Goal: Task Accomplishment & Management: Manage account settings

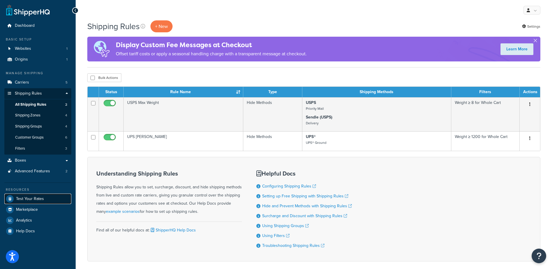
click at [20, 199] on span "Test Your Rates" at bounding box center [30, 199] width 28 height 5
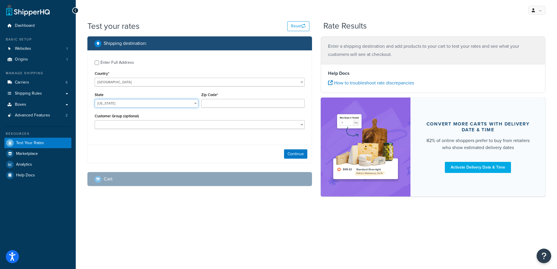
click at [135, 105] on select "[US_STATE] [US_STATE] [US_STATE] [US_STATE] [US_STATE] Armed Forces Americas Ar…" at bounding box center [147, 103] width 104 height 9
select select "NJ"
click at [95, 99] on select "[US_STATE] [US_STATE] [US_STATE] [US_STATE] [US_STATE] Armed Forces Americas Ar…" at bounding box center [147, 103] width 104 height 9
type input "08232"
drag, startPoint x: 127, startPoint y: 138, endPoint x: 228, endPoint y: 160, distance: 103.2
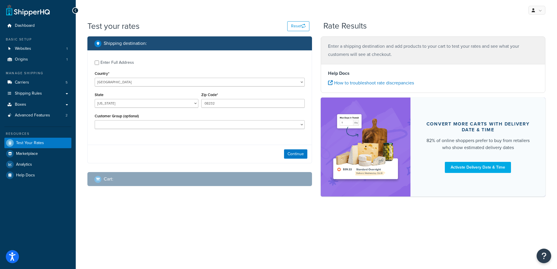
click at [129, 139] on div "Enter Full Address Country* United States United Kingdom Afghanistan Åland Isla…" at bounding box center [200, 95] width 224 height 90
click at [290, 153] on button "Continue" at bounding box center [295, 153] width 23 height 9
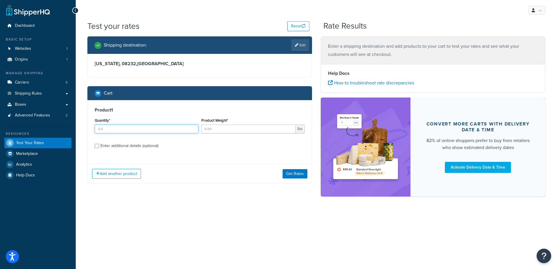
click at [115, 130] on input "Quantity*" at bounding box center [147, 129] width 104 height 9
type input "100"
type input "2.00"
click at [297, 174] on button "Get Rates" at bounding box center [294, 173] width 25 height 9
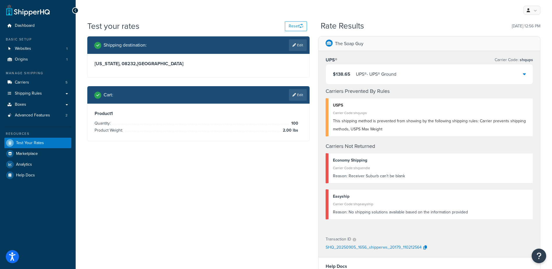
click at [208, 206] on div "Shipping destination : Edit New Jersey, 08232 , United States Cart : Edit Produ…" at bounding box center [314, 215] width 462 height 358
click at [300, 94] on link "Edit" at bounding box center [298, 95] width 18 height 12
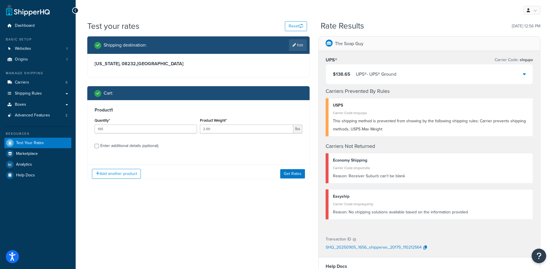
drag, startPoint x: 266, startPoint y: 199, endPoint x: 261, endPoint y: 200, distance: 4.7
click at [266, 200] on div "Shipping destination : Edit New Jersey, 08232 , United States Cart : Product 1 …" at bounding box center [314, 215] width 462 height 358
click at [245, 194] on div "Shipping destination : Edit New Jersey, 08232 , United States Cart : Product 1 …" at bounding box center [314, 215] width 462 height 358
click at [252, 139] on div "Product 1 Quantity* 100 Product Weight* 2.00 lbs Enter additional details (opti…" at bounding box center [199, 130] width 222 height 60
click at [239, 216] on div "Shipping destination : Edit New Jersey, 08232 , United States Cart : Product 1 …" at bounding box center [314, 215] width 462 height 358
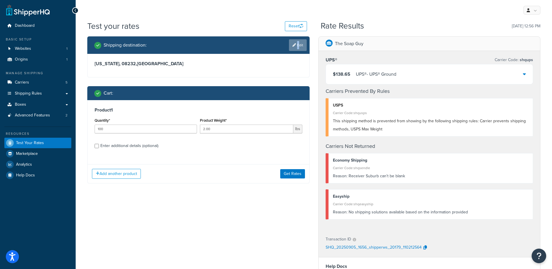
drag, startPoint x: 297, startPoint y: 45, endPoint x: 287, endPoint y: 45, distance: 9.9
click at [297, 45] on link "Edit" at bounding box center [298, 45] width 18 height 12
select select "NJ"
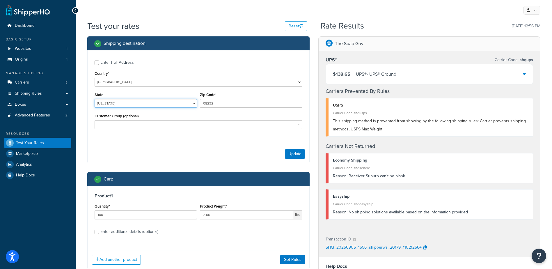
click at [122, 105] on select "Alabama Alaska American Samoa Arizona Arkansas Armed Forces Americas Armed Forc…" at bounding box center [146, 103] width 102 height 9
click at [232, 216] on input "2.00" at bounding box center [246, 215] width 93 height 9
type input "2.67"
click at [295, 257] on button "Get Rates" at bounding box center [292, 259] width 25 height 9
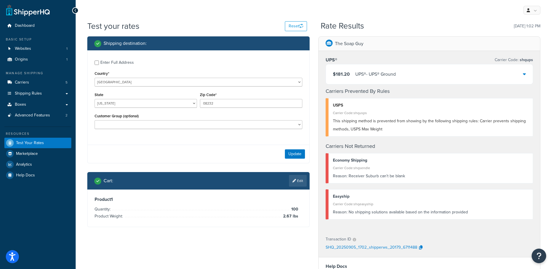
drag, startPoint x: 391, startPoint y: 86, endPoint x: 395, endPoint y: 79, distance: 8.5
click at [391, 86] on div "UPS® Carrier Code: shqups $181.20 UPS® - UPS® Ground Carriers Prevented By Rule…" at bounding box center [430, 140] width 222 height 179
click at [396, 78] on div "UPS® - UPS® Ground" at bounding box center [375, 74] width 40 height 8
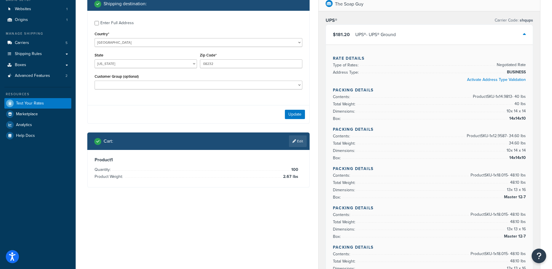
scroll to position [29, 0]
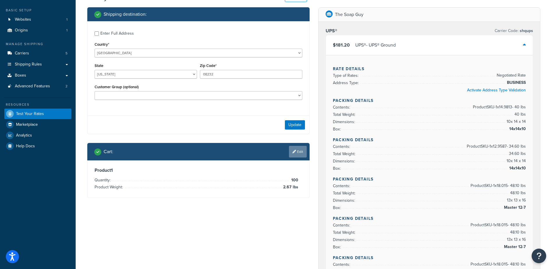
click at [299, 149] on link "Edit" at bounding box center [298, 152] width 18 height 12
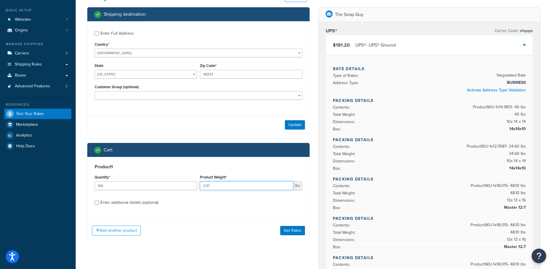
drag, startPoint x: 219, startPoint y: 186, endPoint x: 177, endPoint y: 178, distance: 42.3
click at [177, 178] on div "Quantity* 100 Product Weight* 2.67 lbs" at bounding box center [198, 183] width 211 height 21
type input "100"
click at [298, 232] on button "Get Rates" at bounding box center [292, 230] width 25 height 9
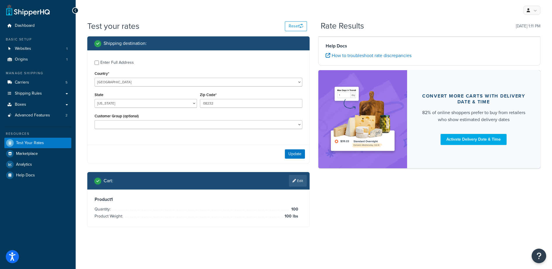
scroll to position [0, 0]
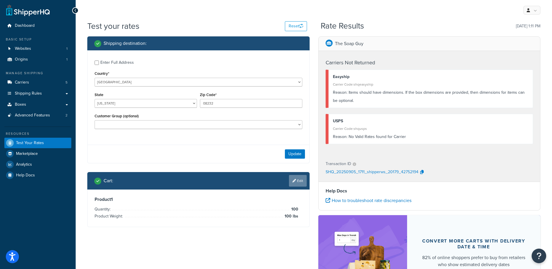
click at [303, 179] on link "Edit" at bounding box center [298, 181] width 18 height 12
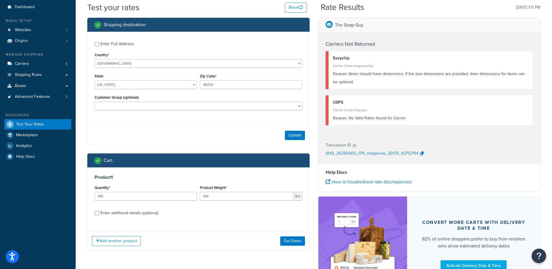
scroll to position [29, 0]
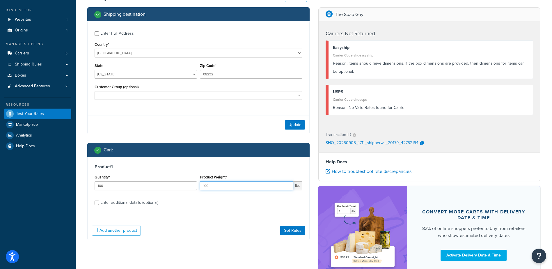
drag, startPoint x: 231, startPoint y: 186, endPoint x: 166, endPoint y: 180, distance: 65.8
click at [167, 181] on div "Quantity* 100 Product Weight* 100 lbs" at bounding box center [198, 183] width 211 height 21
type input "1"
click at [292, 232] on button "Get Rates" at bounding box center [292, 230] width 25 height 9
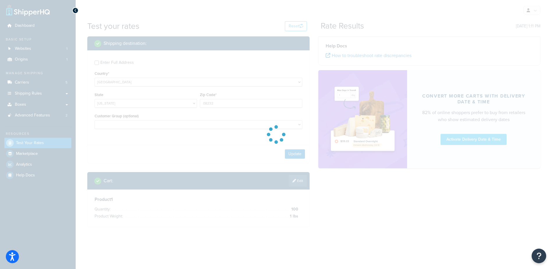
scroll to position [0, 0]
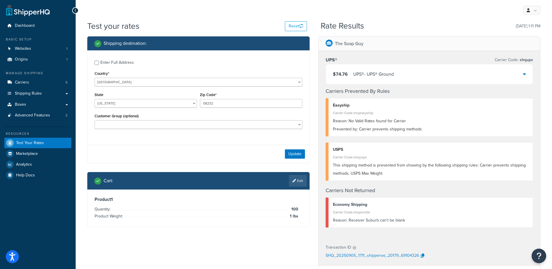
click at [406, 77] on div "$74.76 UPS® - UPS® Ground" at bounding box center [429, 74] width 207 height 20
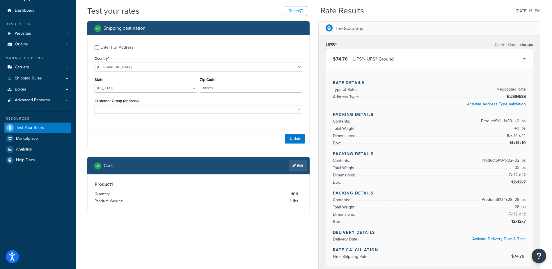
scroll to position [29, 0]
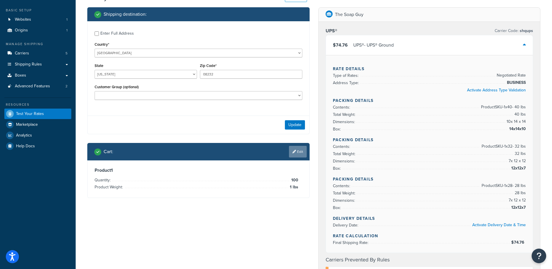
click at [296, 149] on link "Edit" at bounding box center [298, 152] width 18 height 12
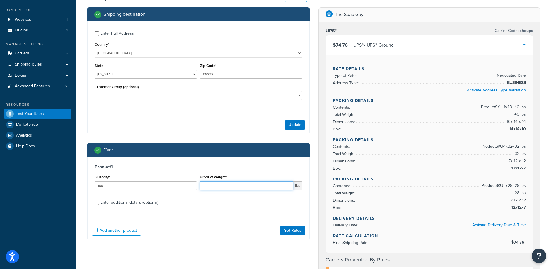
drag, startPoint x: 208, startPoint y: 185, endPoint x: 193, endPoint y: 184, distance: 14.9
click at [193, 184] on div "Quantity* 100 Product Weight* 1 lbs" at bounding box center [198, 183] width 211 height 21
type input "3.5"
click at [292, 231] on button "Get Rates" at bounding box center [292, 230] width 25 height 9
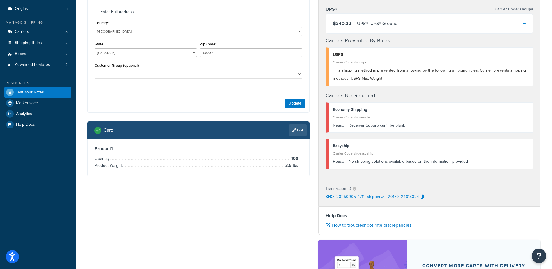
scroll to position [0, 0]
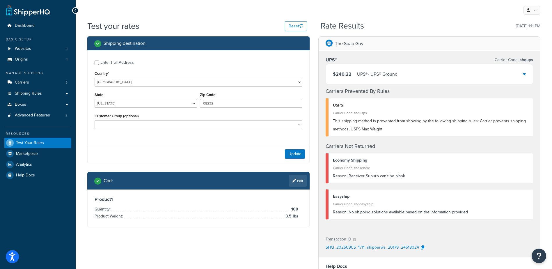
click at [396, 76] on div "UPS® - UPS® Ground" at bounding box center [377, 74] width 40 height 8
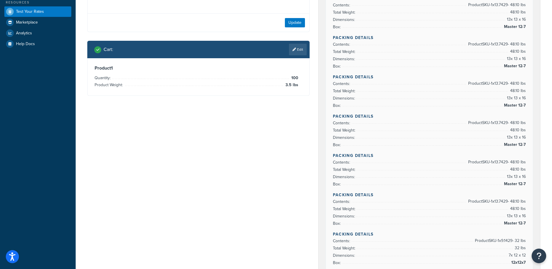
scroll to position [146, 0]
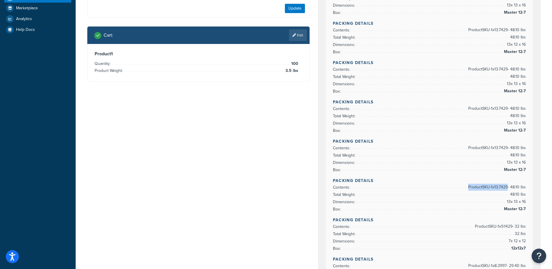
drag, startPoint x: 507, startPoint y: 179, endPoint x: 463, endPoint y: 177, distance: 43.7
click at [467, 184] on span "Product SKU-1 x 13.7429 - 48.10 lbs" at bounding box center [496, 187] width 59 height 7
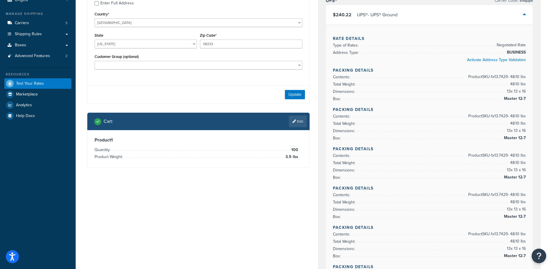
scroll to position [0, 0]
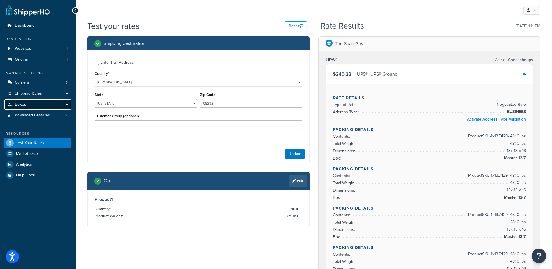
click at [33, 101] on link "Boxes" at bounding box center [37, 104] width 67 height 11
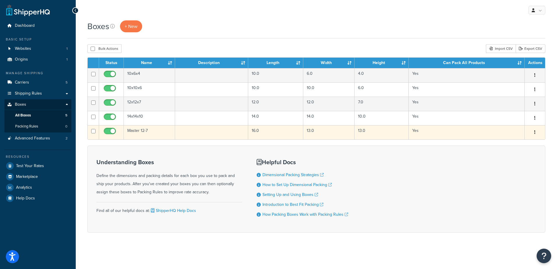
click at [137, 131] on td "Master 12-7" at bounding box center [149, 132] width 51 height 14
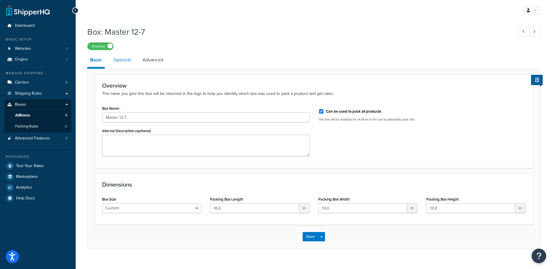
click at [127, 61] on link "Optional" at bounding box center [122, 60] width 23 height 14
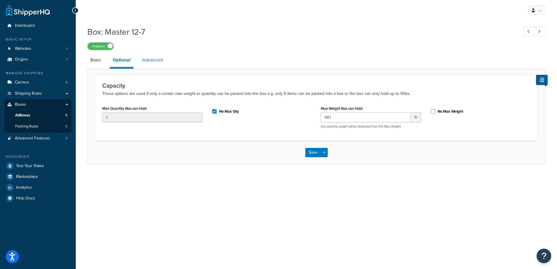
click at [156, 59] on link "Advanced" at bounding box center [152, 60] width 26 height 14
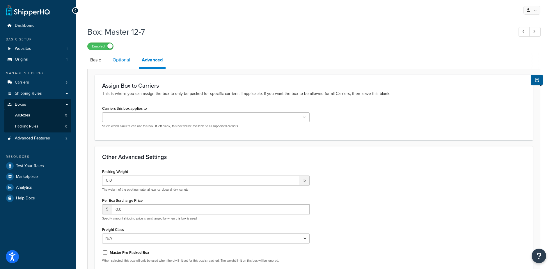
click at [120, 63] on link "Optional" at bounding box center [121, 60] width 23 height 14
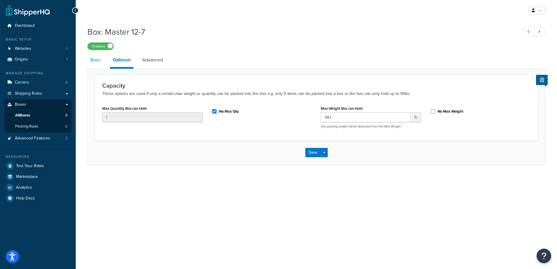
click at [98, 60] on link "Basic" at bounding box center [95, 60] width 17 height 14
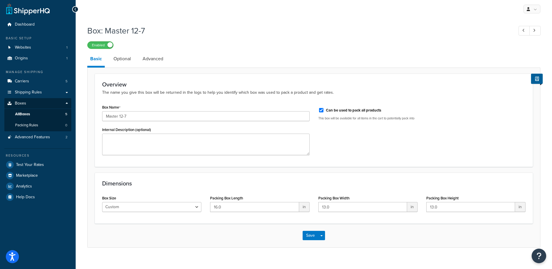
scroll to position [9, 0]
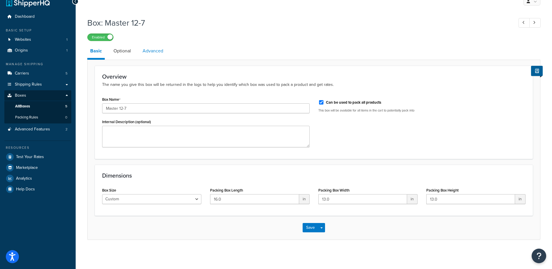
click at [154, 53] on link "Advanced" at bounding box center [153, 51] width 26 height 14
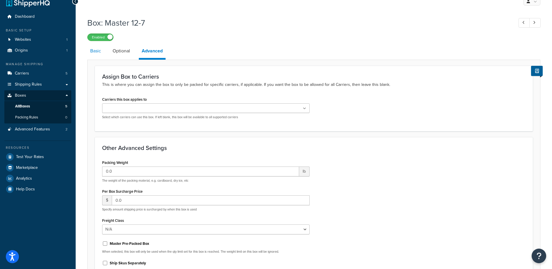
click at [96, 52] on link "Basic" at bounding box center [95, 51] width 17 height 14
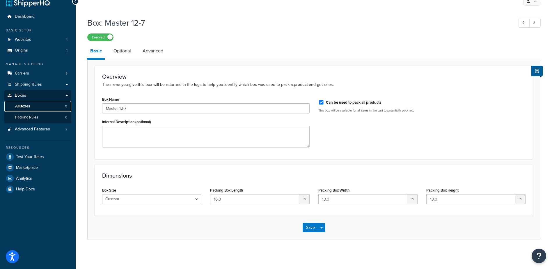
click at [37, 104] on link "All Boxes 5" at bounding box center [37, 106] width 67 height 11
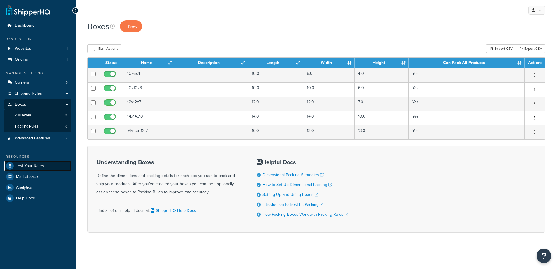
click at [33, 165] on span "Test Your Rates" at bounding box center [30, 166] width 28 height 5
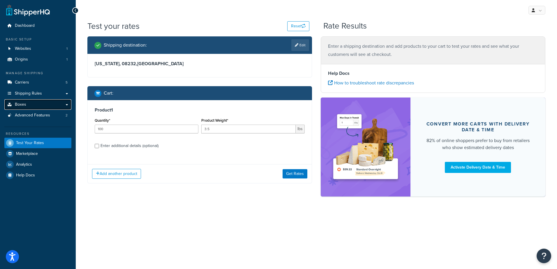
click at [29, 104] on link "Boxes" at bounding box center [37, 104] width 67 height 11
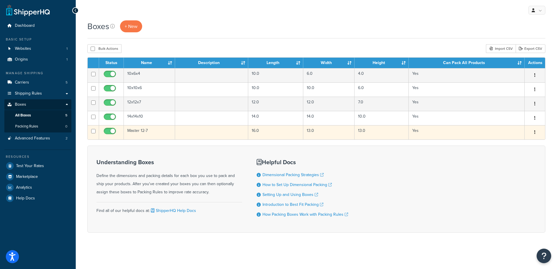
click at [151, 132] on td "Master 12-7" at bounding box center [149, 132] width 51 height 14
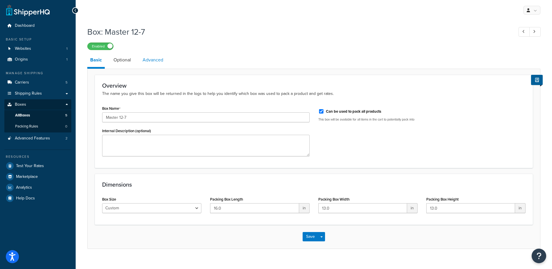
click at [151, 63] on link "Advanced" at bounding box center [153, 60] width 26 height 14
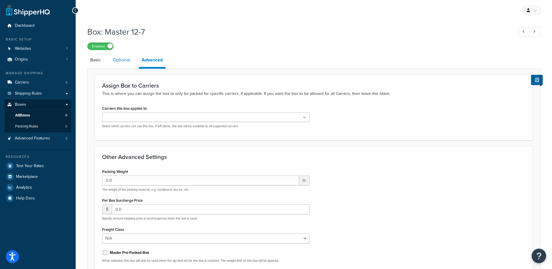
click at [120, 66] on link "Optional" at bounding box center [121, 60] width 23 height 14
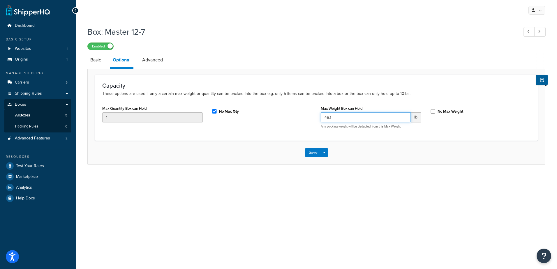
click at [340, 117] on input "48.1" at bounding box center [366, 117] width 90 height 10
type input "48"
click at [308, 150] on button "Save" at bounding box center [313, 152] width 16 height 9
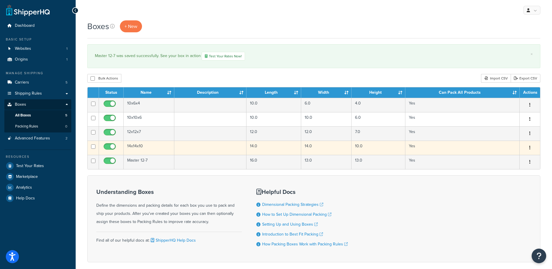
click at [136, 144] on td "14x14x10" at bounding box center [149, 148] width 51 height 14
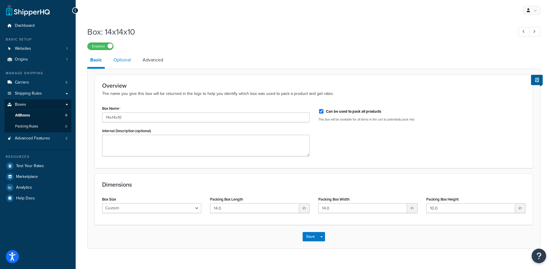
drag, startPoint x: 123, startPoint y: 63, endPoint x: 129, endPoint y: 63, distance: 5.9
click at [123, 63] on link "Optional" at bounding box center [122, 60] width 23 height 14
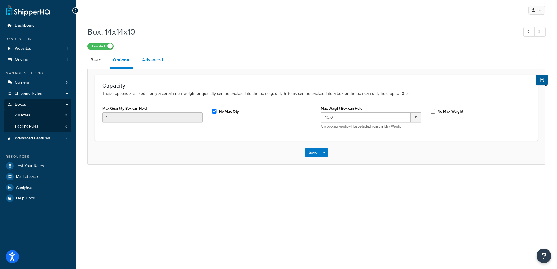
click at [153, 64] on link "Advanced" at bounding box center [152, 60] width 26 height 14
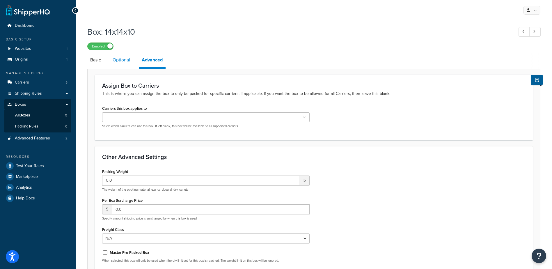
click at [116, 60] on link "Optional" at bounding box center [121, 60] width 23 height 14
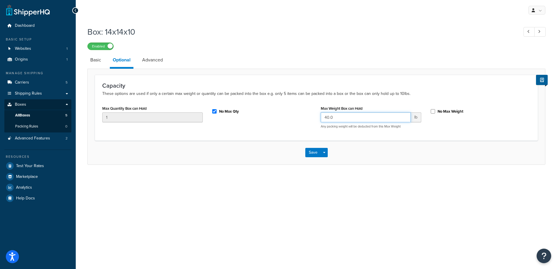
drag, startPoint x: 338, startPoint y: 118, endPoint x: 261, endPoint y: 105, distance: 78.0
click at [262, 108] on div "Max Quantity Box can Hold 1 No Max Qty Max Weight Box can Hold 40.0 lb Any pack…" at bounding box center [316, 118] width 437 height 29
type input "39"
click at [312, 154] on button "Save" at bounding box center [313, 152] width 16 height 9
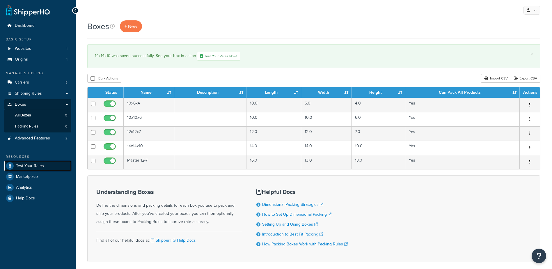
click at [31, 164] on span "Test Your Rates" at bounding box center [30, 166] width 28 height 5
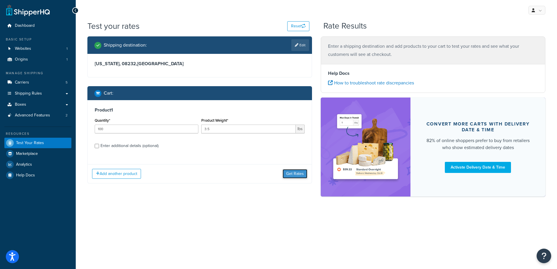
click at [292, 175] on button "Get Rates" at bounding box center [294, 173] width 25 height 9
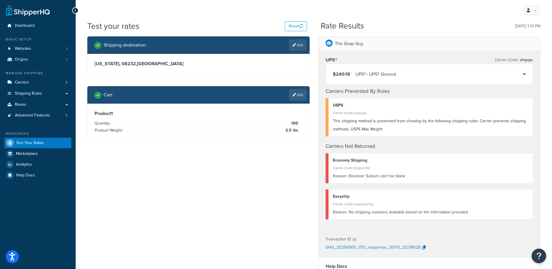
drag, startPoint x: 387, startPoint y: 64, endPoint x: 386, endPoint y: 82, distance: 18.4
click at [387, 66] on div "$240.19 UPS® - UPS® Ground" at bounding box center [430, 74] width 208 height 20
click at [387, 82] on div "$240.19 UPS® - UPS® Ground" at bounding box center [429, 74] width 207 height 20
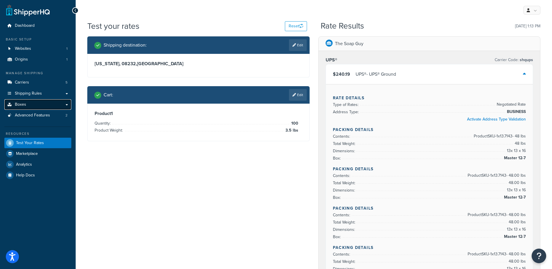
click at [34, 103] on link "Boxes" at bounding box center [37, 104] width 67 height 11
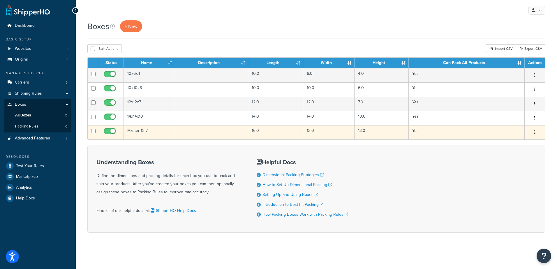
click at [137, 131] on td "Master 12-7" at bounding box center [149, 132] width 51 height 14
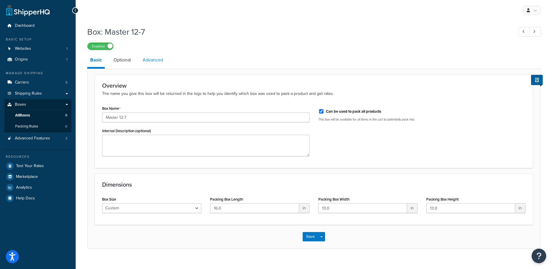
drag, startPoint x: 148, startPoint y: 63, endPoint x: 145, endPoint y: 61, distance: 3.7
click at [148, 63] on link "Advanced" at bounding box center [153, 60] width 26 height 14
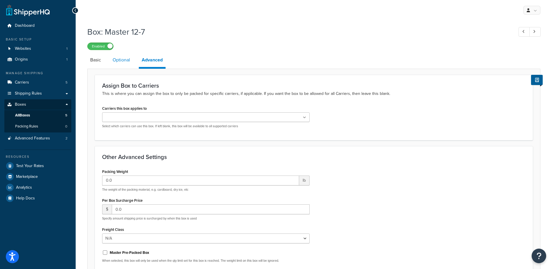
click at [123, 59] on link "Optional" at bounding box center [121, 60] width 23 height 14
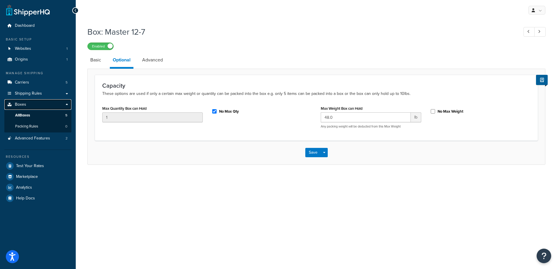
click at [41, 103] on link "Boxes" at bounding box center [37, 104] width 67 height 11
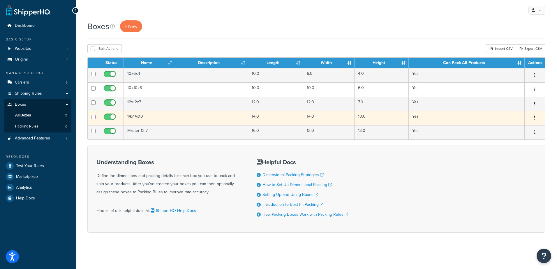
click at [144, 118] on td "14x14x10" at bounding box center [149, 118] width 51 height 14
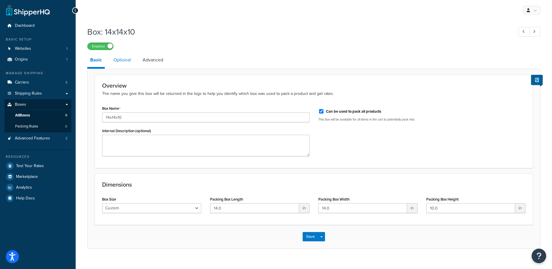
click at [114, 59] on link "Optional" at bounding box center [122, 60] width 23 height 14
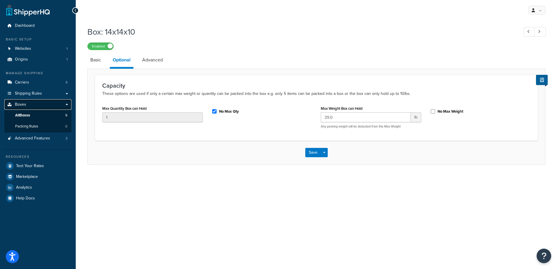
click at [41, 105] on link "Boxes" at bounding box center [37, 104] width 67 height 11
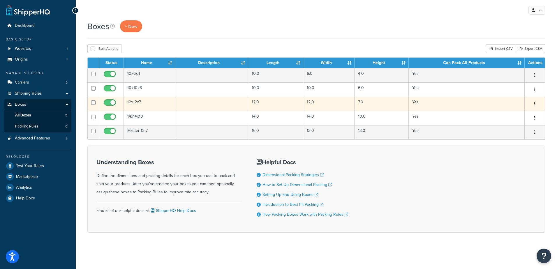
click at [137, 104] on td "12x12x7" at bounding box center [149, 104] width 51 height 14
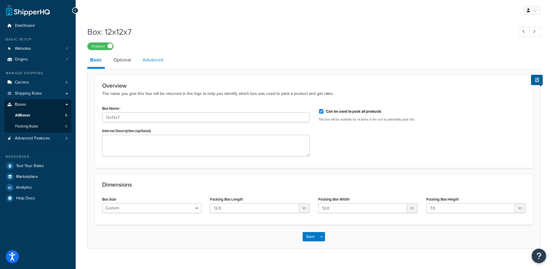
click at [155, 63] on link "Advanced" at bounding box center [153, 60] width 26 height 14
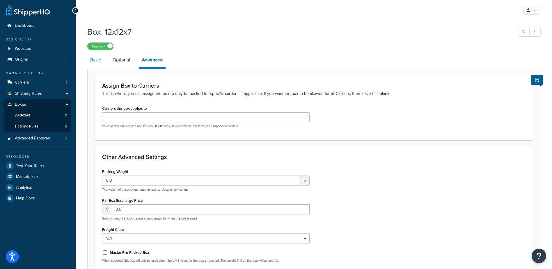
click at [98, 62] on link "Basic" at bounding box center [95, 60] width 17 height 14
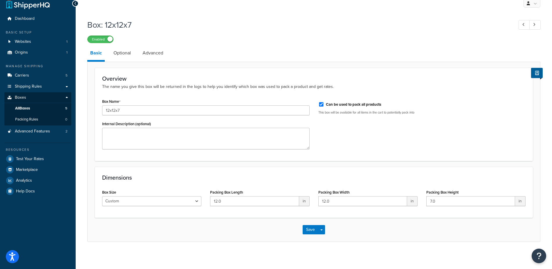
scroll to position [9, 0]
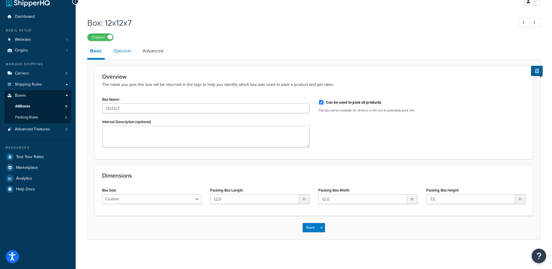
click at [121, 49] on link "Optional" at bounding box center [122, 51] width 23 height 14
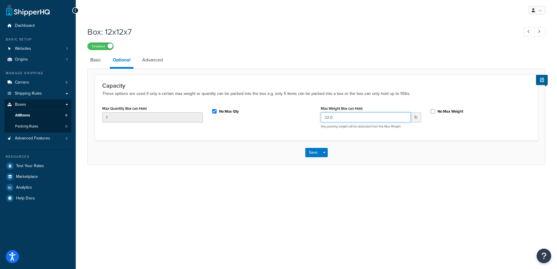
drag, startPoint x: 335, startPoint y: 121, endPoint x: 281, endPoint y: 114, distance: 54.4
click at [281, 114] on div "Max Quantity Box can Hold 1 No Max Qty Max Weight Box can Hold 32.0 lb Any pack…" at bounding box center [316, 118] width 437 height 29
type input "30"
click at [309, 154] on button "Save" at bounding box center [313, 152] width 16 height 9
